Goal: Task Accomplishment & Management: Complete application form

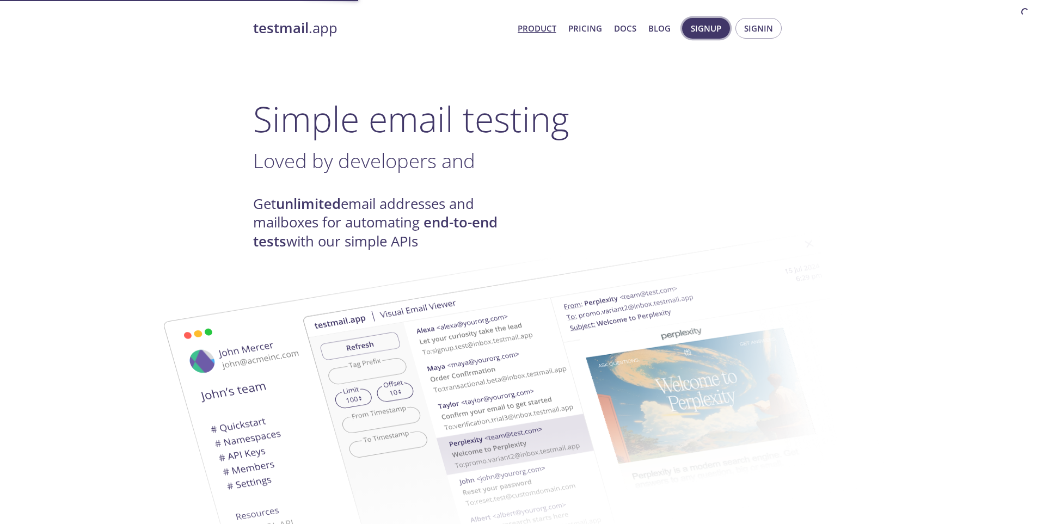
click at [708, 32] on span "Signup" at bounding box center [706, 28] width 30 height 14
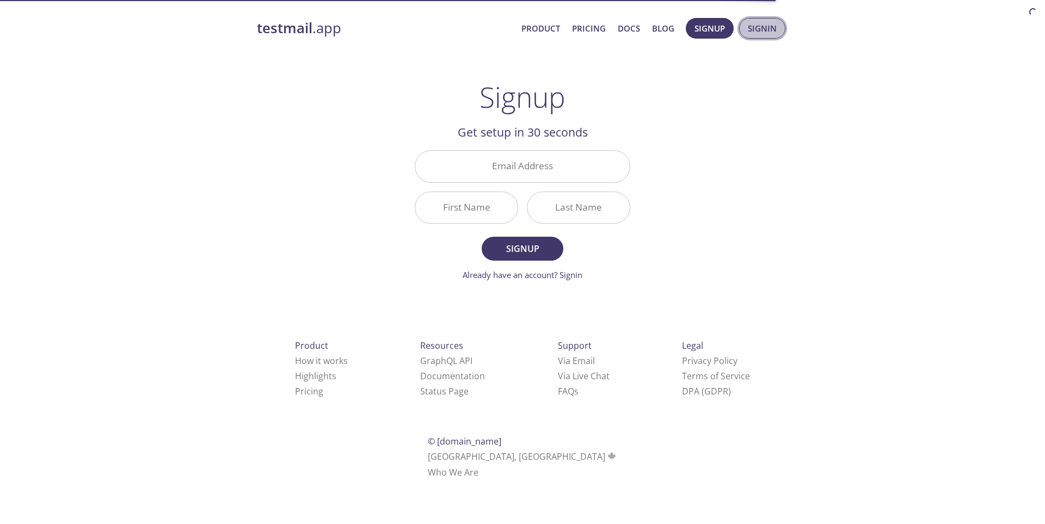
click at [765, 19] on button "Signin" at bounding box center [762, 28] width 46 height 21
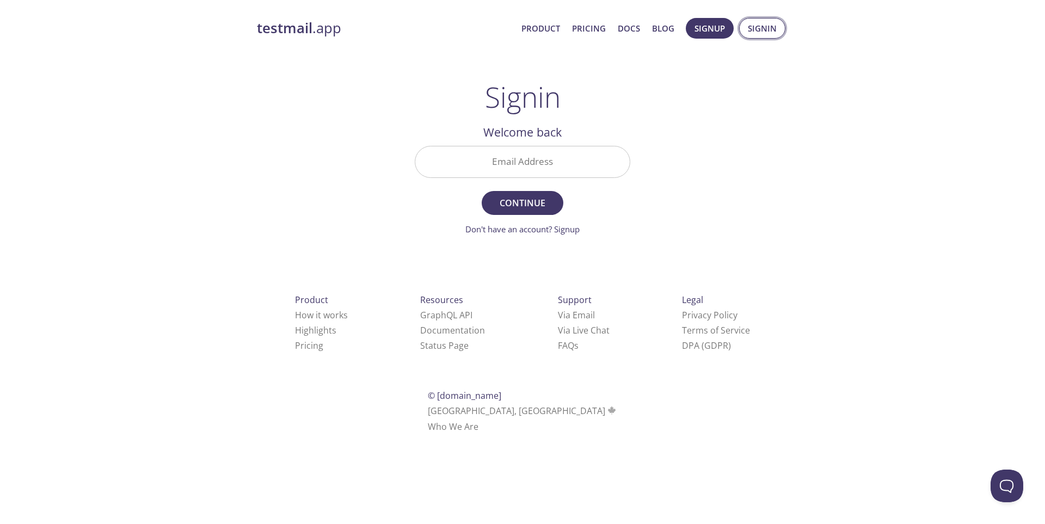
click at [770, 35] on span "Signin" at bounding box center [762, 28] width 29 height 14
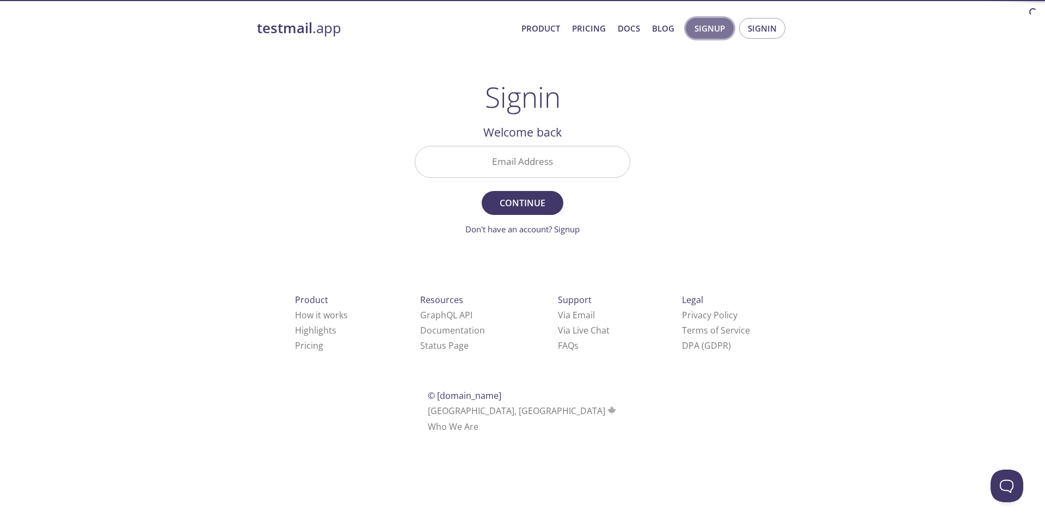
click at [713, 31] on span "Signup" at bounding box center [709, 28] width 30 height 14
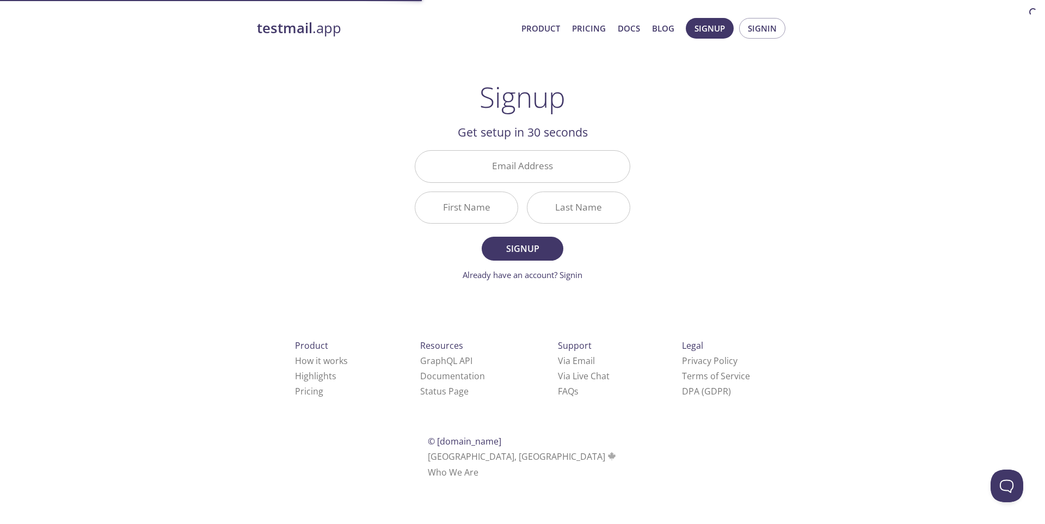
click at [667, 125] on div "testmail .app Product Pricing Docs Blog Signup Signin Signup Get setup in 30 se…" at bounding box center [522, 261] width 557 height 500
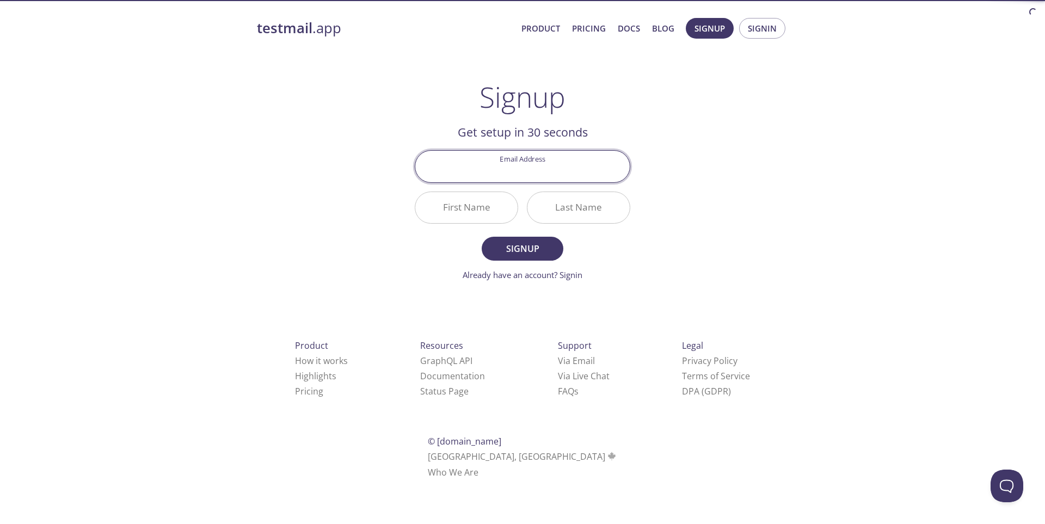
click at [548, 163] on input "Email Address" at bounding box center [522, 166] width 214 height 31
click at [715, 124] on div "testmail .app Product Pricing Docs Blog Signup Signin Signup Get setup in 30 se…" at bounding box center [522, 261] width 557 height 500
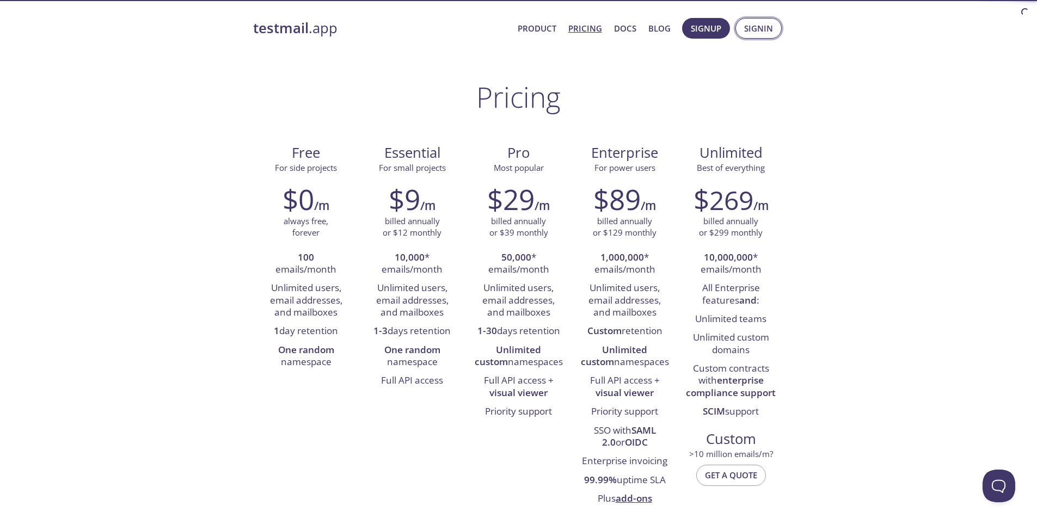
click at [748, 23] on span "Signin" at bounding box center [758, 28] width 29 height 14
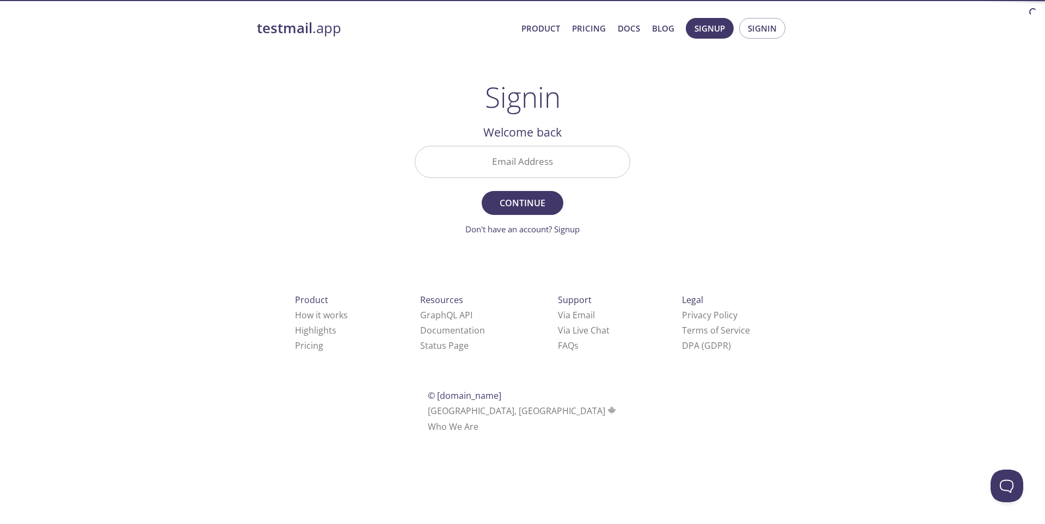
drag, startPoint x: 509, startPoint y: 140, endPoint x: 511, endPoint y: 157, distance: 16.5
click at [508, 141] on div "Welcome back Email Address Continue Don't have an account? Signup" at bounding box center [522, 179] width 215 height 113
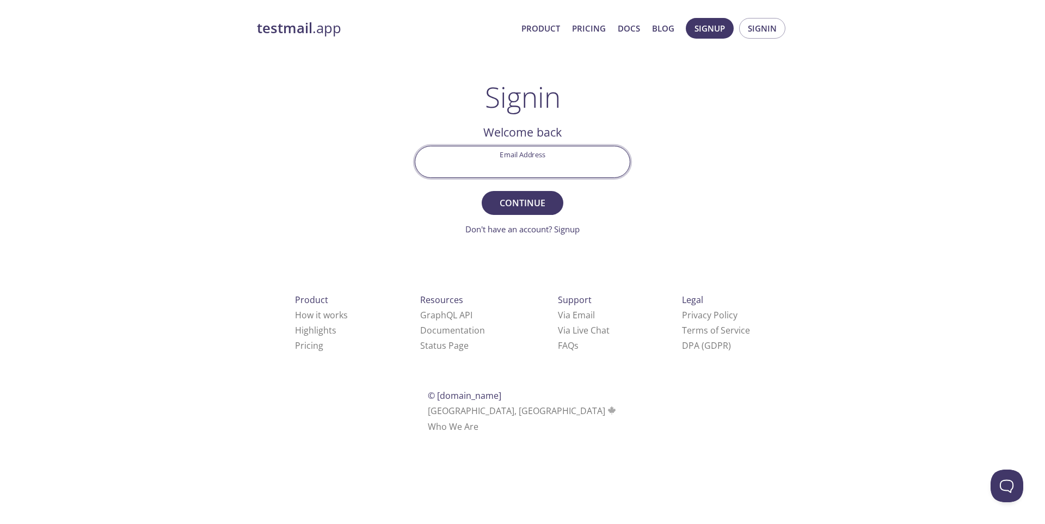
click at [512, 157] on input "Email Address" at bounding box center [522, 161] width 214 height 31
click at [662, 135] on div "testmail .app Product Pricing Docs Blog Signup Signin Signin Welcome back Email…" at bounding box center [522, 238] width 557 height 454
click at [558, 219] on form "Email Address Continue Don't have an account? Signup" at bounding box center [522, 191] width 215 height 90
click at [561, 224] on link "Don't have an account? Signup" at bounding box center [522, 229] width 114 height 11
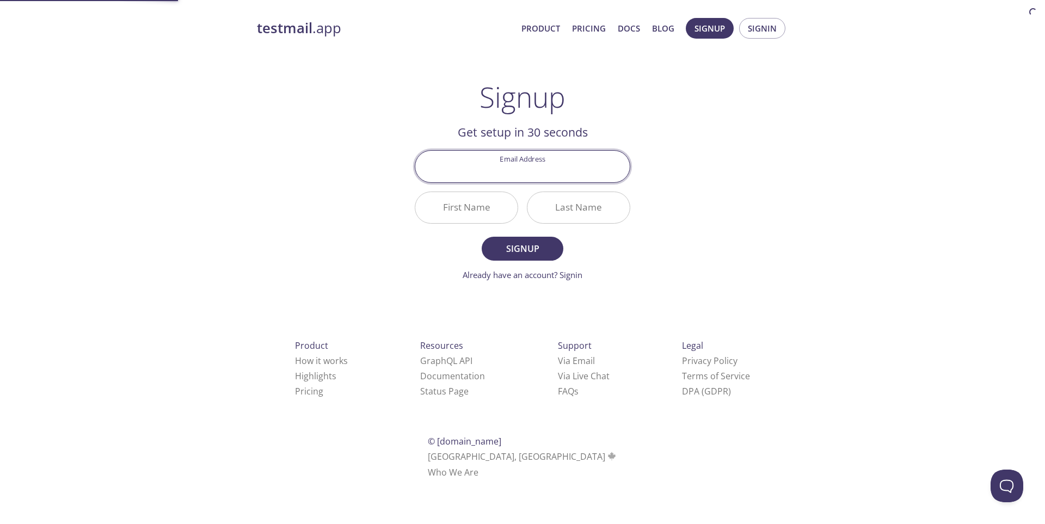
click at [539, 165] on input "Email Address" at bounding box center [522, 166] width 214 height 31
click at [500, 170] on input "Email Address" at bounding box center [522, 166] width 214 height 31
click at [370, 119] on div "testmail .app Product Pricing Docs Blog Signup Signin Signup Get setup in 30 se…" at bounding box center [522, 261] width 557 height 500
click at [501, 145] on div "Get setup in 30 seconds Email Address First Name Last Name Signup Already have …" at bounding box center [522, 202] width 215 height 158
click at [512, 157] on input "Email Address" at bounding box center [522, 166] width 214 height 31
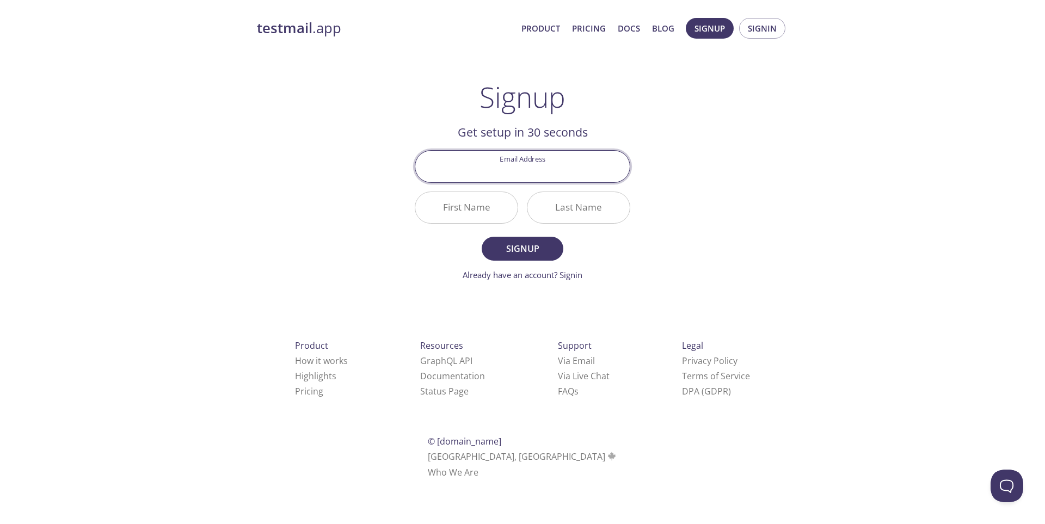
click at [520, 172] on input "Email Address" at bounding box center [522, 166] width 214 height 31
type input "nghiemthuhuong78@gmail.com"
click at [466, 208] on input "First Name" at bounding box center [466, 207] width 102 height 31
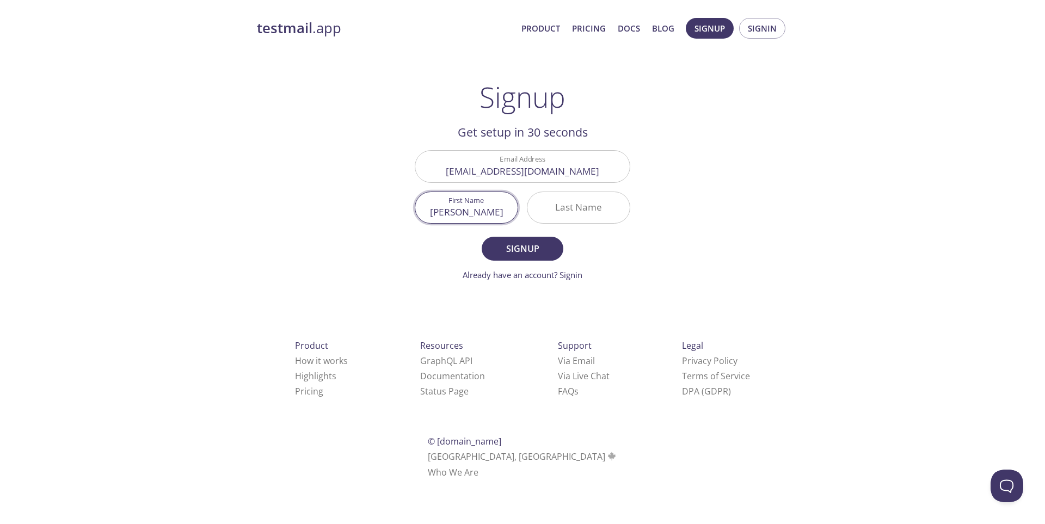
type input "Linh"
type input "Pham"
click at [514, 241] on button "Signup" at bounding box center [523, 249] width 82 height 24
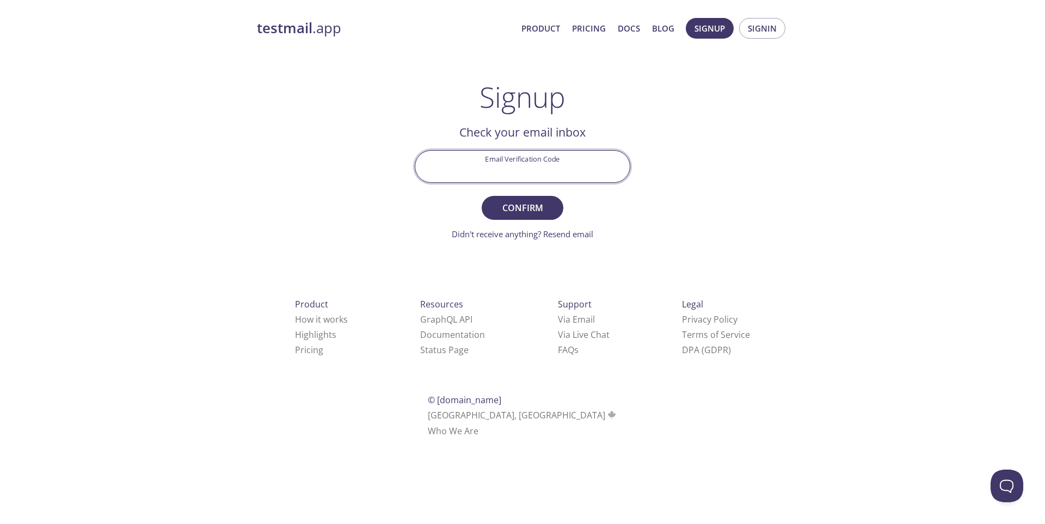
click at [486, 168] on input "Email Verification Code" at bounding box center [522, 166] width 214 height 31
paste input "ZSZRL1Z"
type input "ZSZRL1Z"
drag, startPoint x: 731, startPoint y: 149, endPoint x: 608, endPoint y: 193, distance: 130.5
click at [729, 150] on div "testmail .app Product Pricing Docs Blog Signup Signin Signup Get setup in 30 se…" at bounding box center [522, 240] width 557 height 458
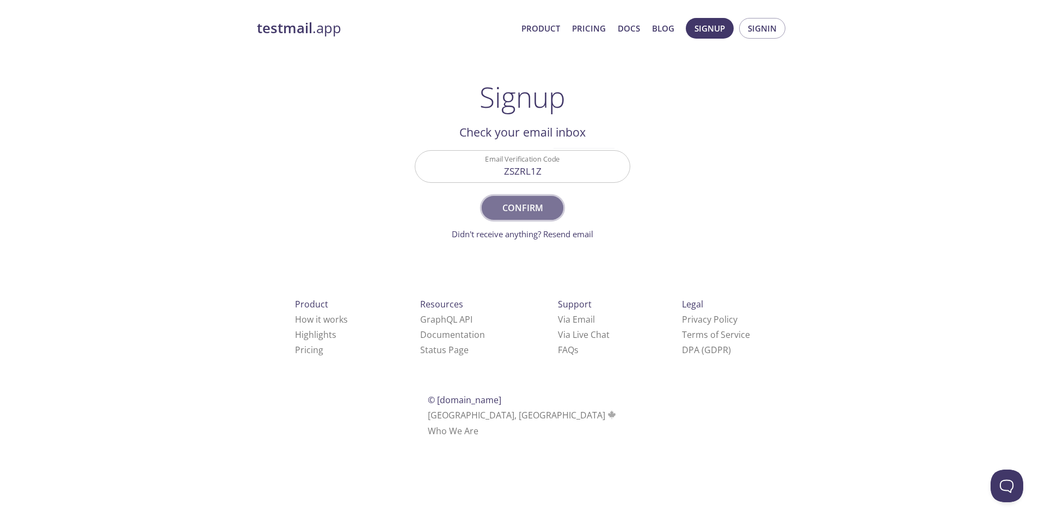
click at [553, 207] on button "Confirm" at bounding box center [523, 208] width 82 height 24
